Goal: Task Accomplishment & Management: Manage account settings

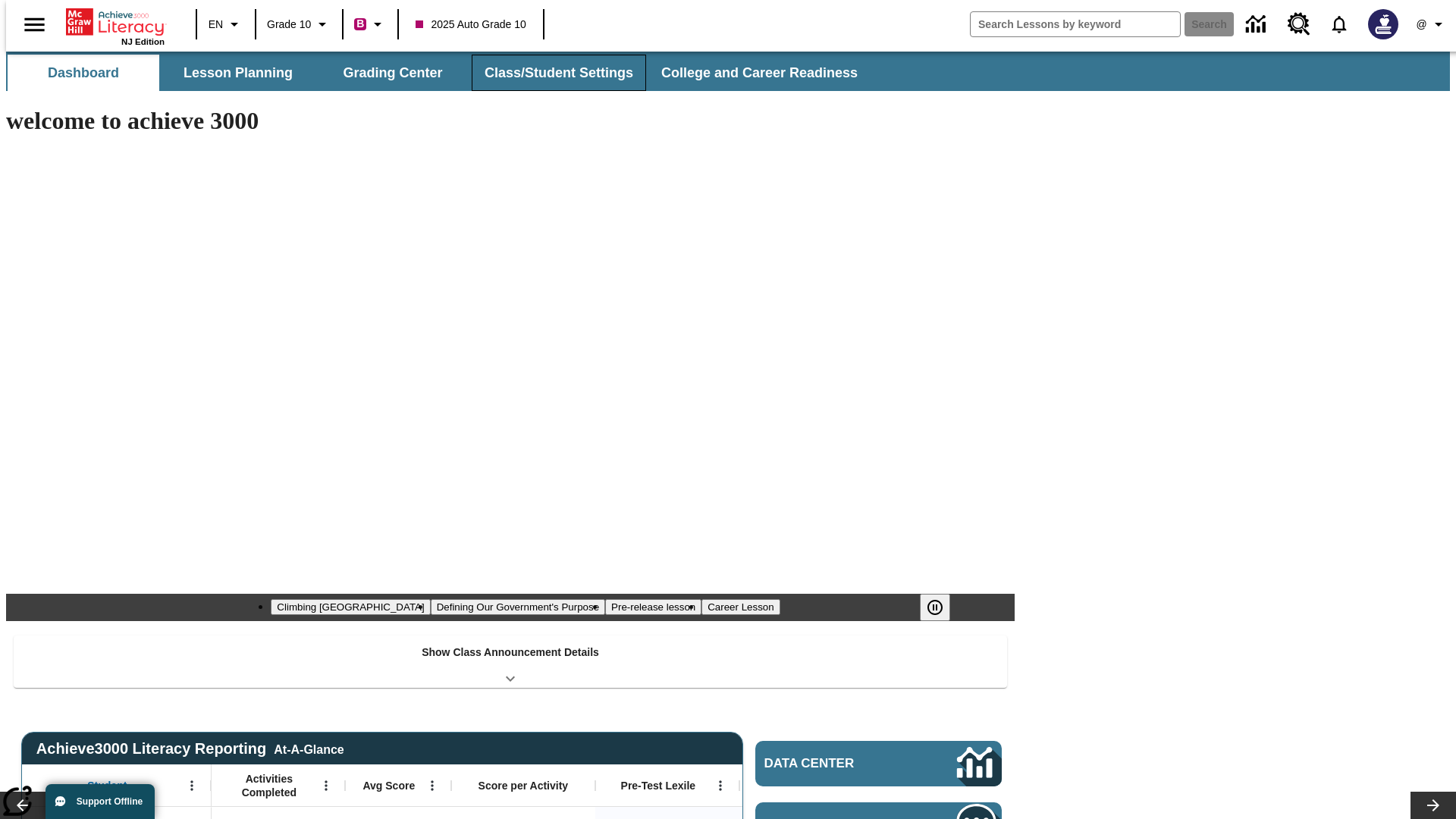
click at [550, 73] on button "Class/Student Settings" at bounding box center [559, 72] width 174 height 36
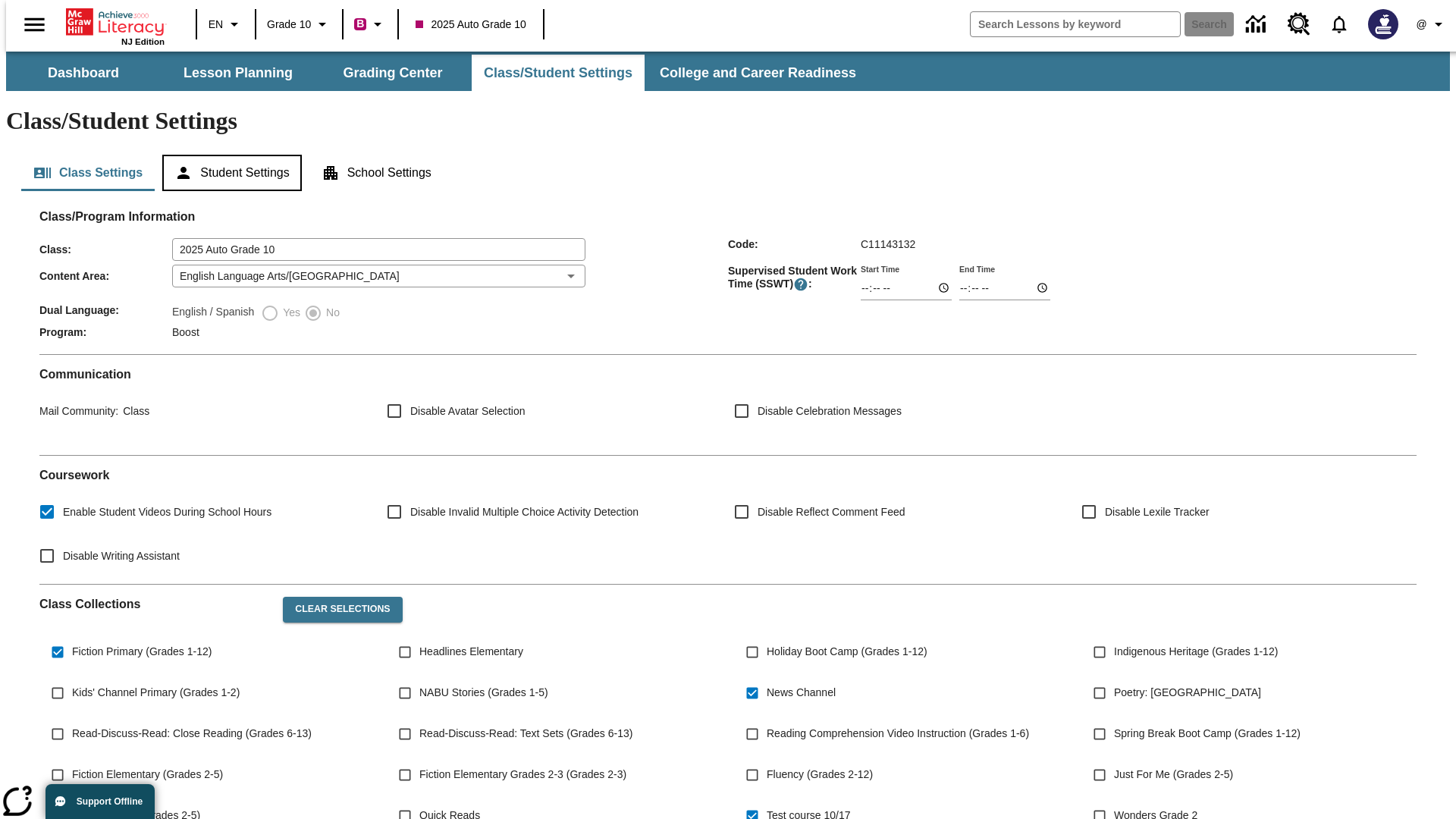
click at [228, 155] on button "Student Settings" at bounding box center [232, 173] width 139 height 36
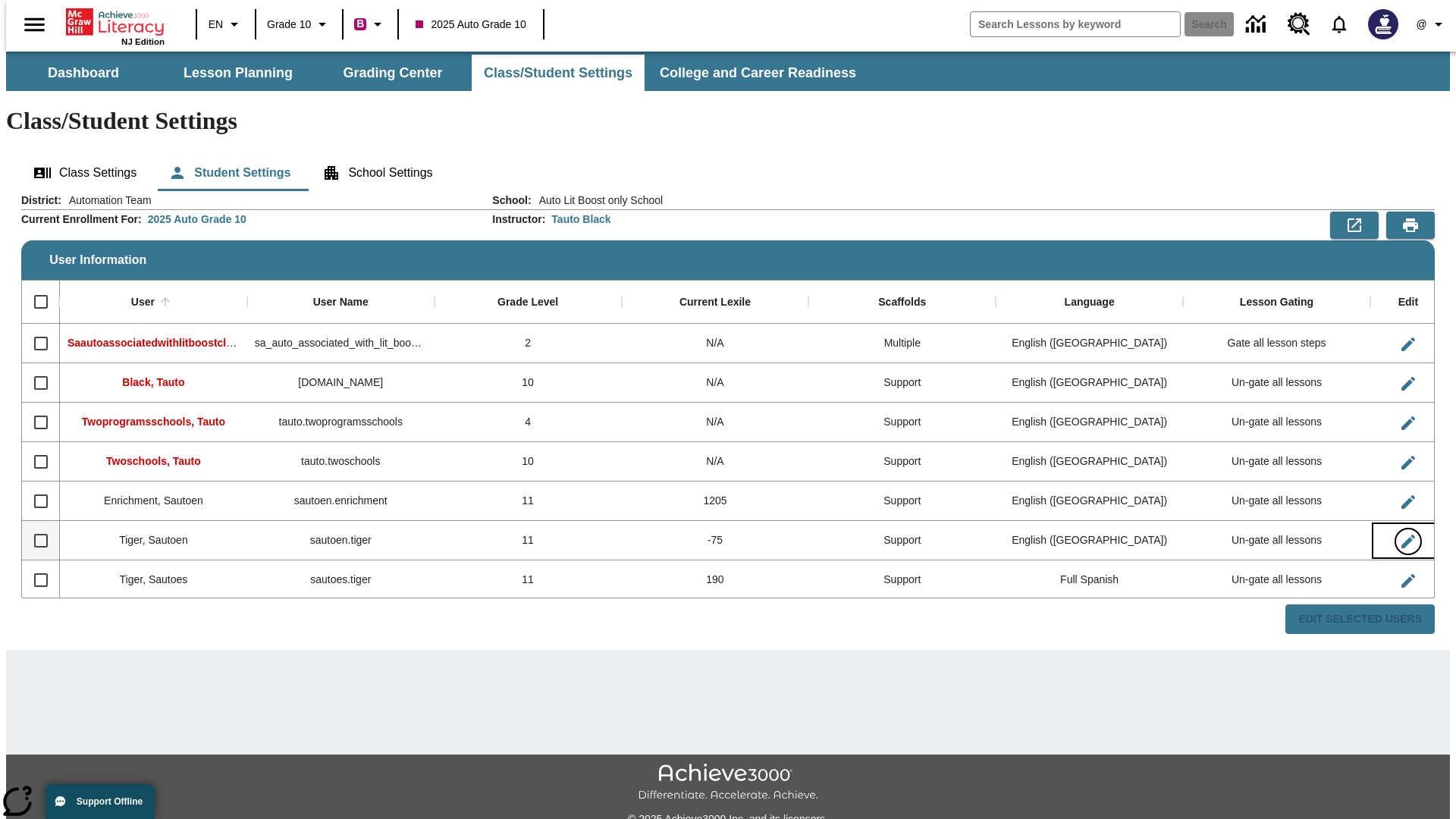
click at [1401, 535] on icon "Edit User" at bounding box center [1408, 542] width 14 height 14
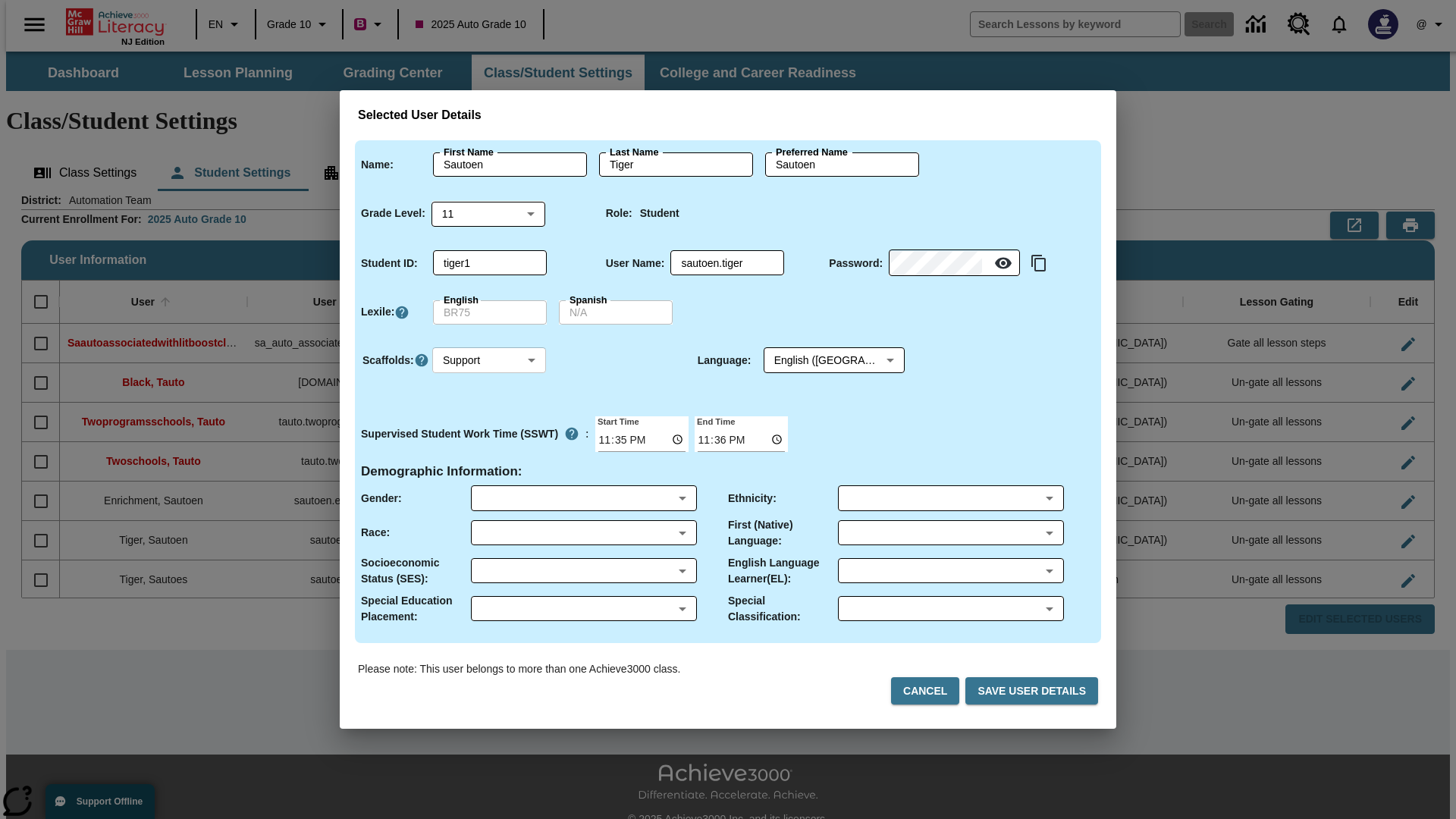
click at [489, 360] on body "Skip to main content NJ Edition EN Grade 10 B 2025 Auto Grade 10 Search 0 @ Das…" at bounding box center [728, 452] width 1444 height 801
click at [489, 417] on li "Support" at bounding box center [489, 417] width 114 height 25
click at [820, 360] on body "Skip to main content NJ Edition EN Grade 10 B 2025 Auto Grade 10 Search 0 @ Das…" at bounding box center [728, 452] width 1444 height 801
click at [489, 360] on body "Skip to main content NJ Edition EN Grade 10 B 2025 Auto Grade 10 Search 0 @ Das…" at bounding box center [728, 452] width 1444 height 801
click at [489, 441] on li "Enrichment" at bounding box center [489, 441] width 114 height 25
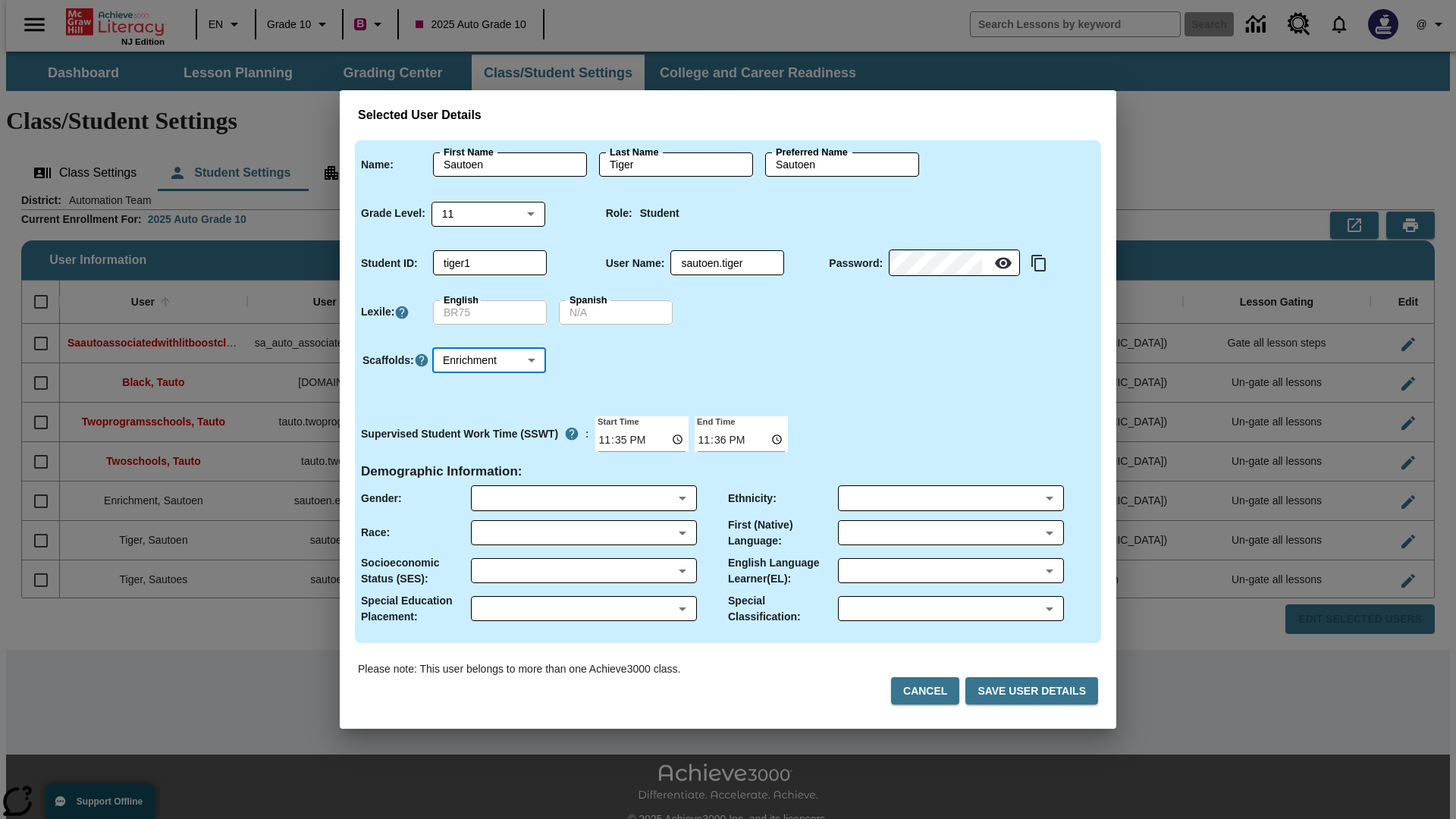
click at [489, 360] on body "Skip to main content NJ Edition EN Grade 10 B 2025 Auto Grade 10 Search 0 @ Das…" at bounding box center [728, 452] width 1444 height 801
click at [489, 391] on li "Standard" at bounding box center [489, 392] width 114 height 25
type input "0"
click at [489, 360] on body "Skip to main content NJ Edition EN Grade 10 B 2025 Auto Grade 10 Search 0 @ Das…" at bounding box center [728, 452] width 1444 height 801
